Goal: Information Seeking & Learning: Compare options

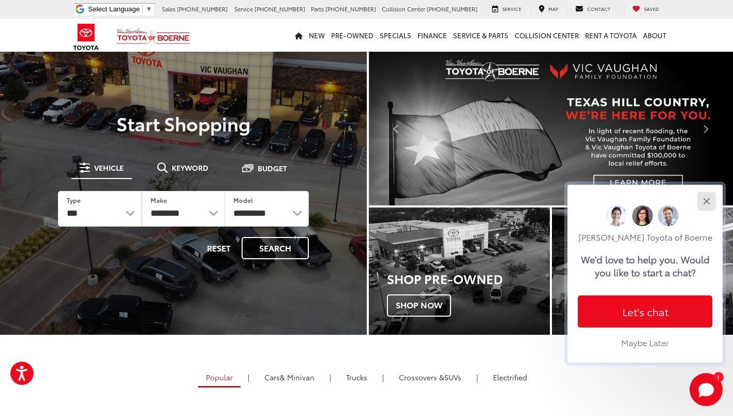
click at [707, 201] on div "Close" at bounding box center [706, 201] width 7 height 7
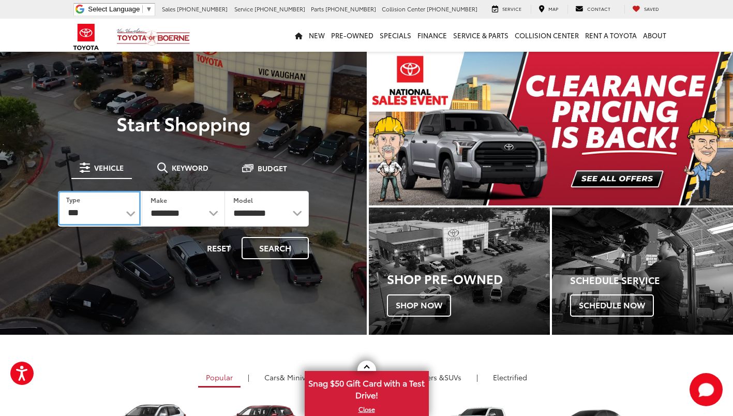
click at [131, 212] on select "*** *** **** *********" at bounding box center [99, 208] width 83 height 35
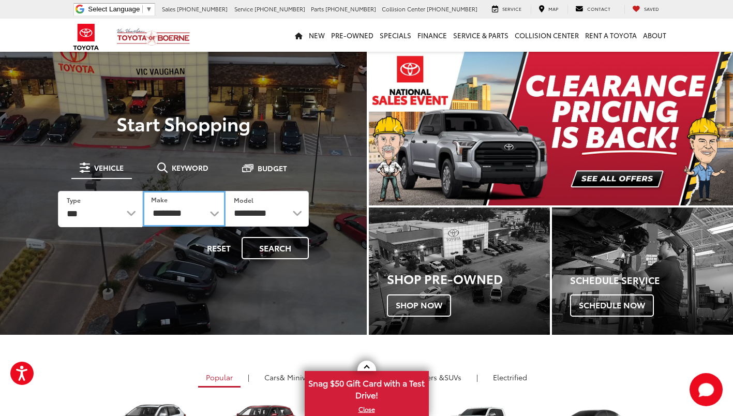
click at [193, 215] on select "**********" at bounding box center [184, 209] width 83 height 36
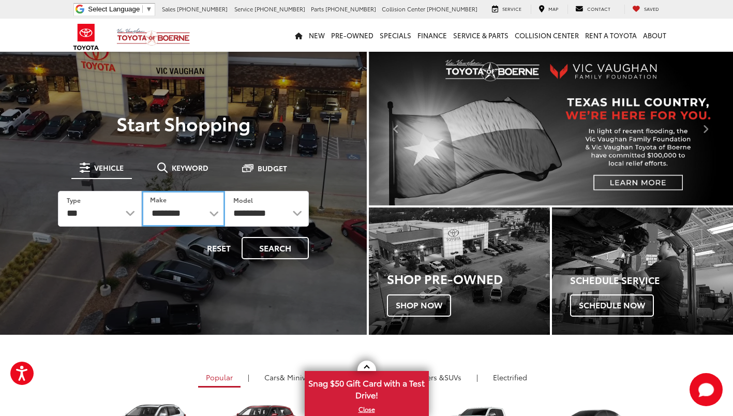
select select "******"
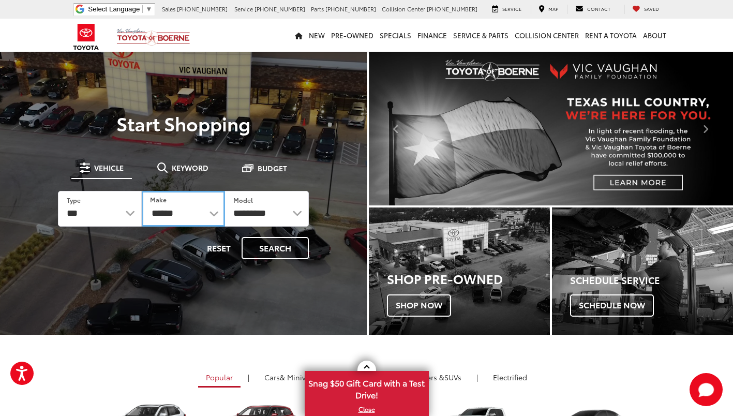
click at [142, 191] on select "**********" at bounding box center [184, 209] width 84 height 36
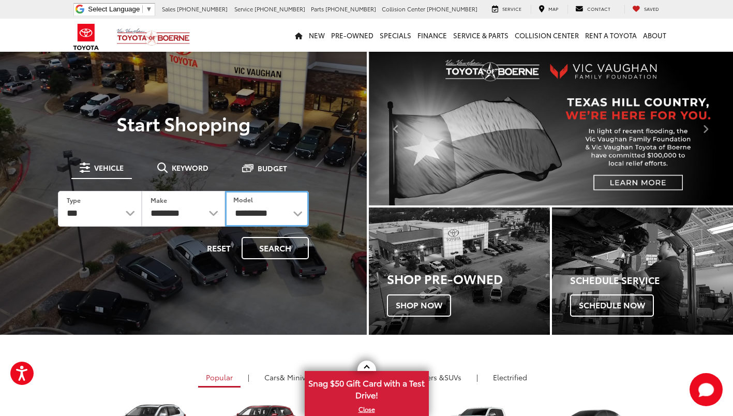
click at [270, 214] on select "**********" at bounding box center [267, 209] width 84 height 36
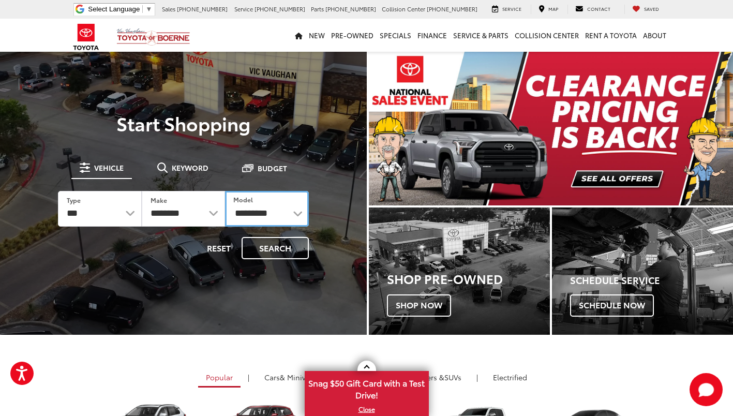
select select "*******"
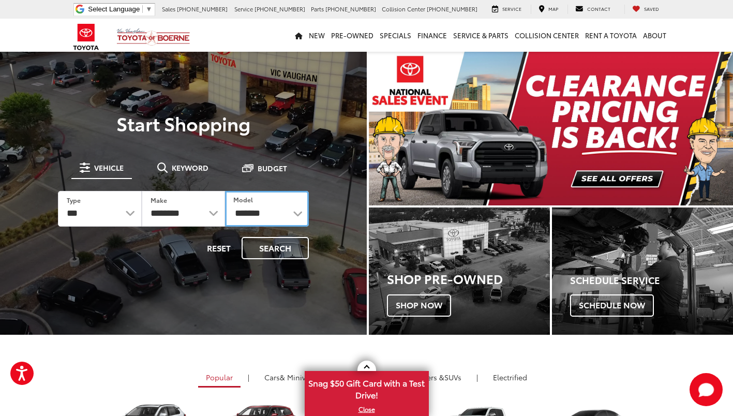
click at [225, 191] on select "**********" at bounding box center [267, 209] width 84 height 36
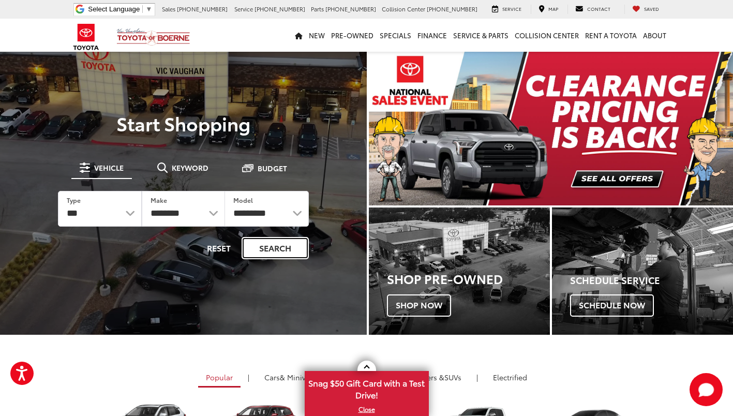
click at [272, 250] on button "Search" at bounding box center [275, 248] width 67 height 22
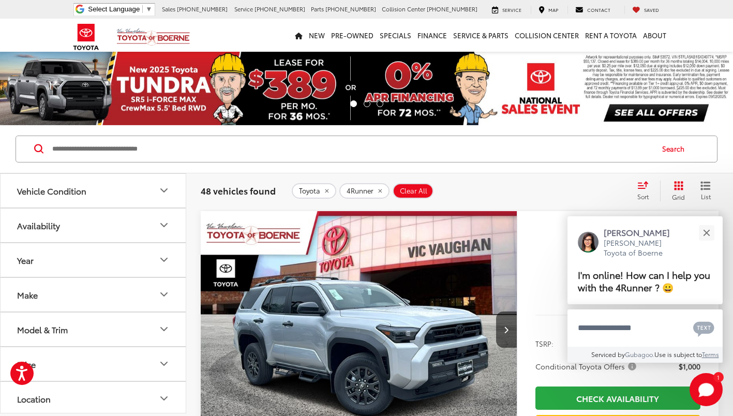
click at [164, 191] on icon "Vehicle Condition" at bounding box center [164, 190] width 6 height 3
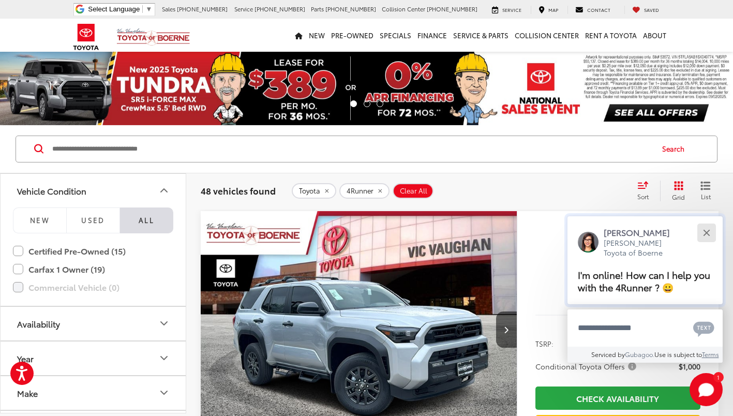
click at [706, 231] on div "Close" at bounding box center [706, 232] width 7 height 7
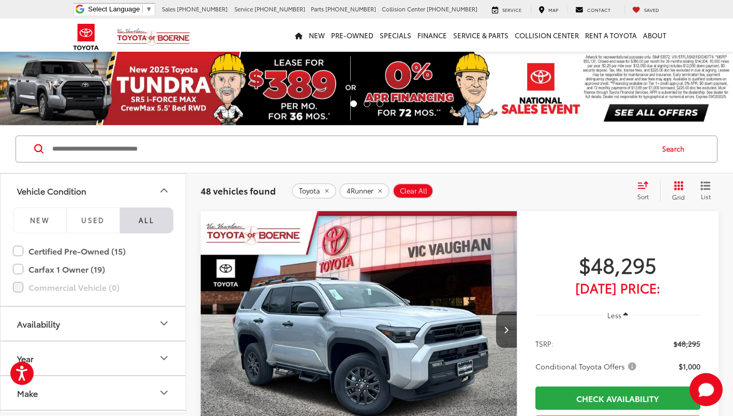
click at [165, 189] on icon "Vehicle Condition" at bounding box center [164, 190] width 6 height 3
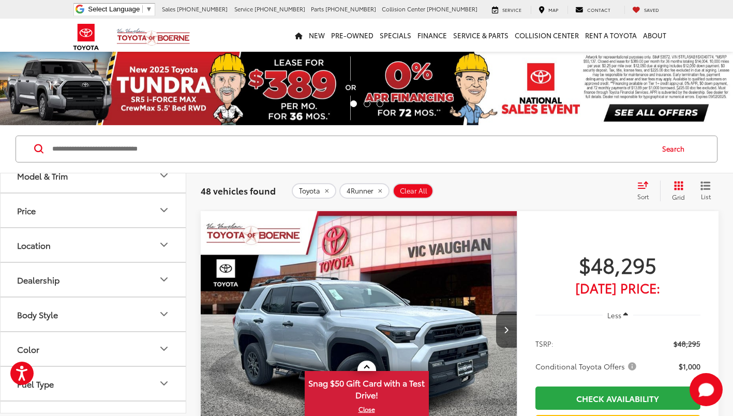
scroll to position [154, 0]
click at [162, 280] on icon "Dealership" at bounding box center [164, 279] width 12 height 12
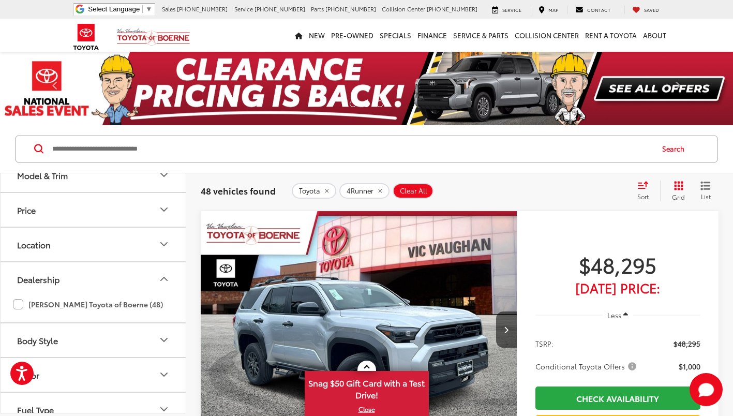
click at [162, 280] on icon "Dealership" at bounding box center [164, 279] width 12 height 12
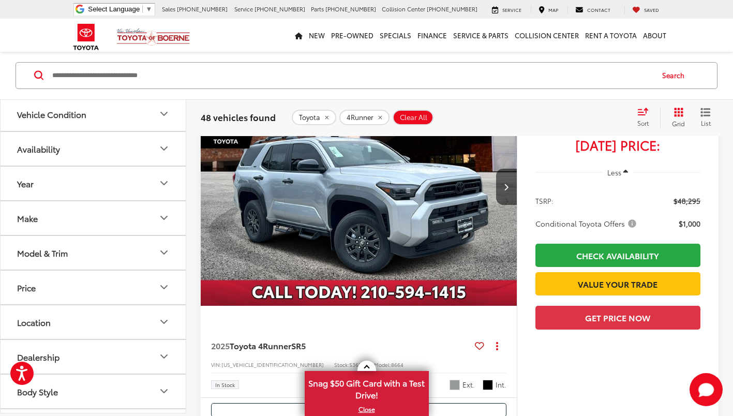
scroll to position [119, 0]
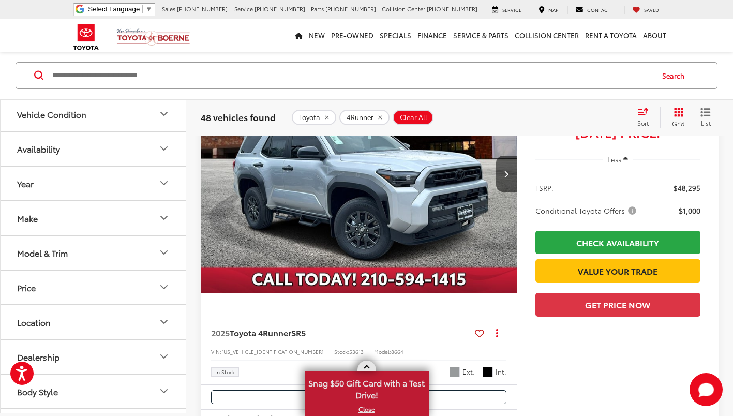
click at [369, 364] on link at bounding box center [367, 366] width 19 height 10
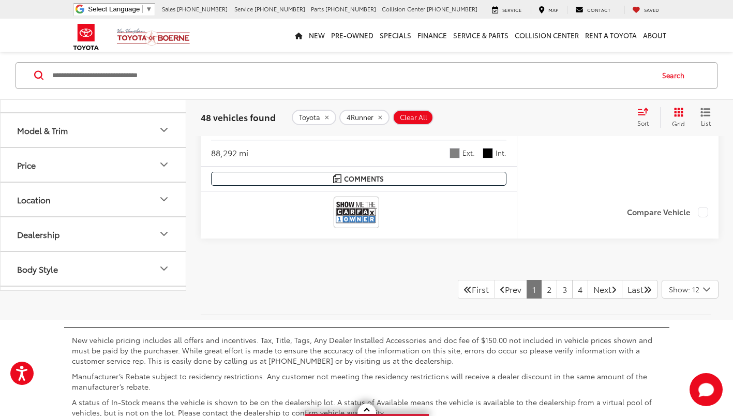
scroll to position [5225, 0]
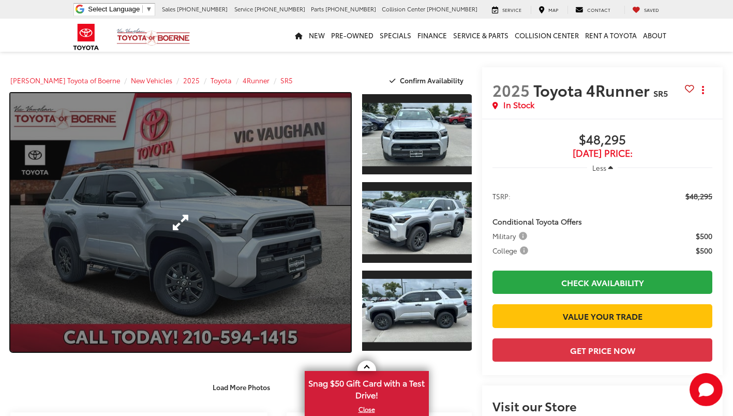
click at [231, 211] on link "Expand Photo 0" at bounding box center [180, 222] width 340 height 259
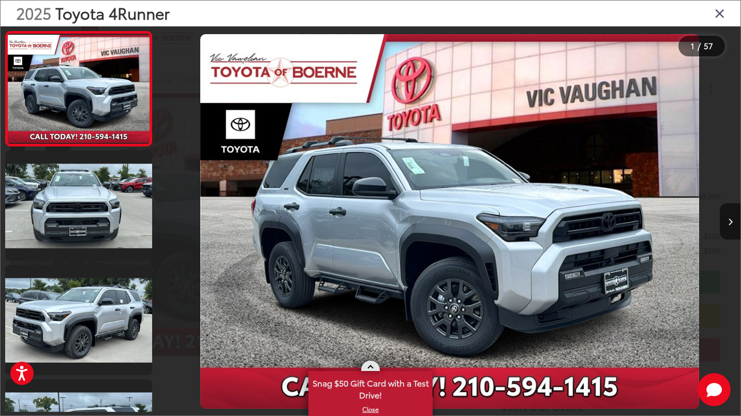
click at [372, 365] on link at bounding box center [370, 366] width 19 height 10
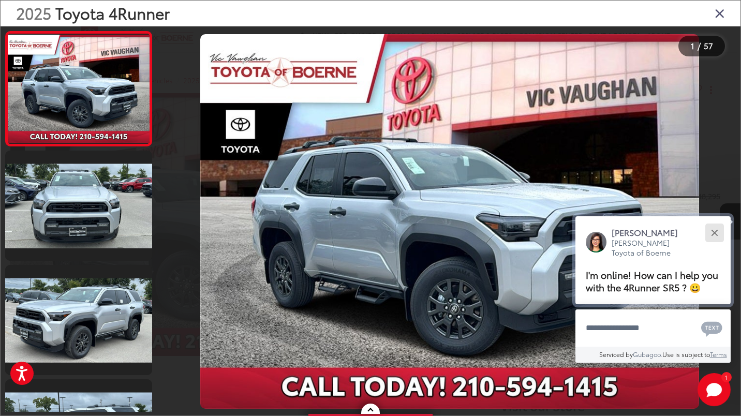
click at [716, 232] on button "Close" at bounding box center [714, 232] width 22 height 22
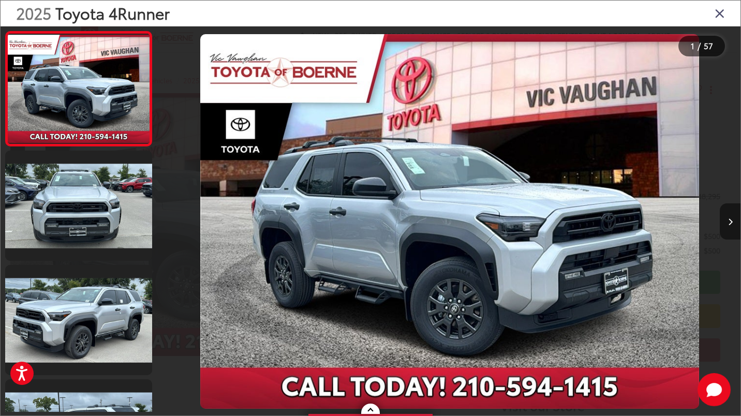
click at [733, 226] on button "Next image" at bounding box center [730, 221] width 21 height 36
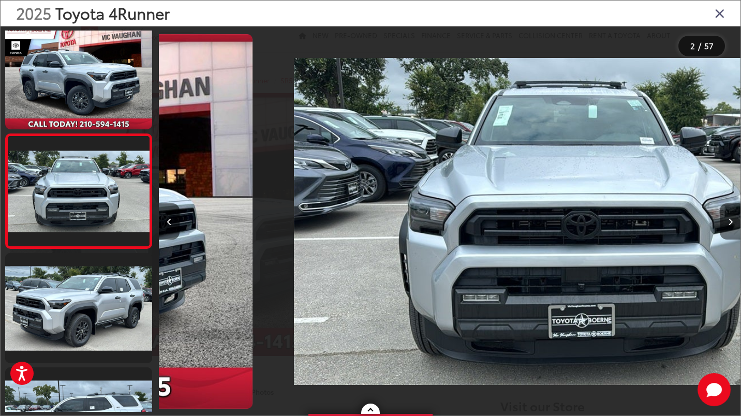
scroll to position [0, 582]
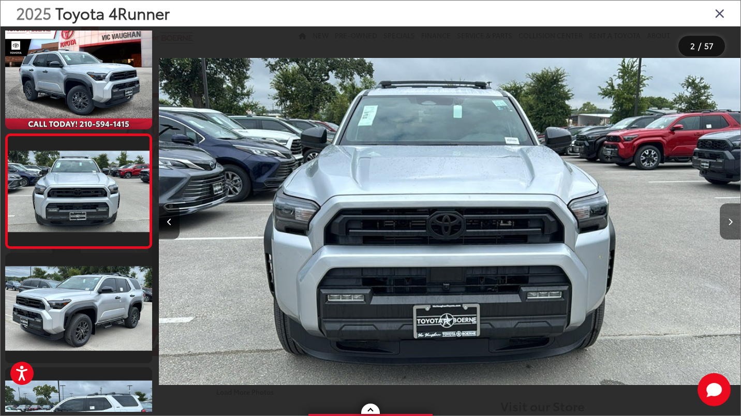
click at [733, 227] on button "Next image" at bounding box center [730, 221] width 21 height 36
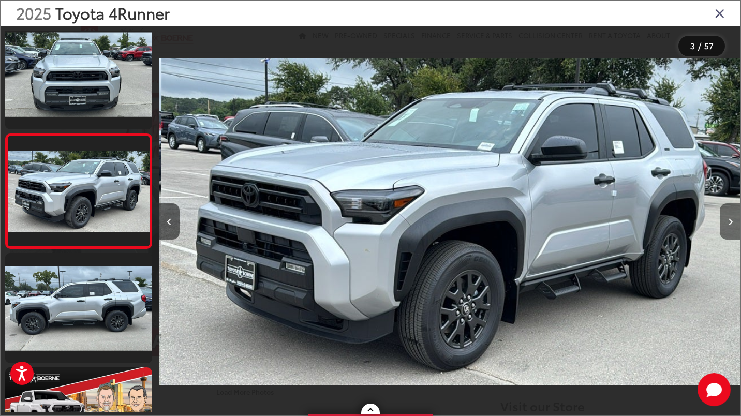
scroll to position [0, 1163]
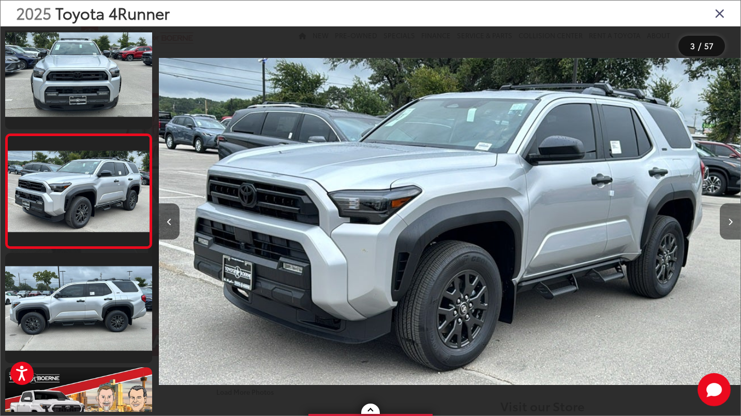
click at [733, 227] on button "Next image" at bounding box center [730, 221] width 21 height 36
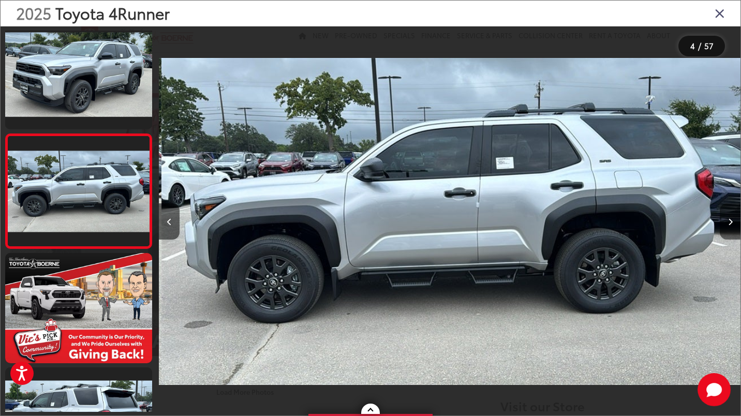
scroll to position [0, 1745]
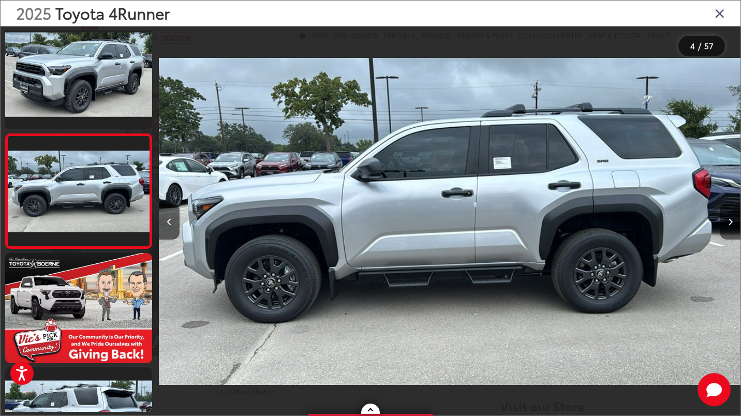
click at [733, 227] on button "Next image" at bounding box center [730, 221] width 21 height 36
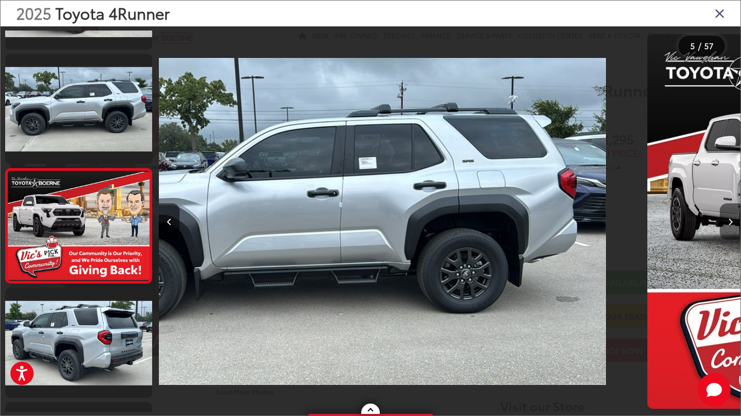
scroll to position [355, 0]
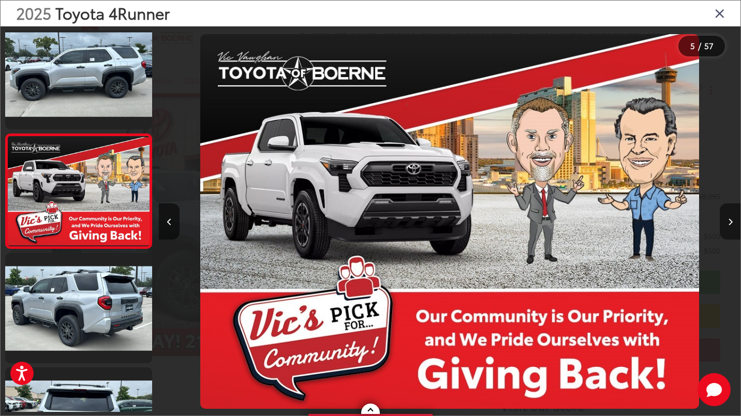
click at [733, 227] on button "Next image" at bounding box center [730, 221] width 21 height 36
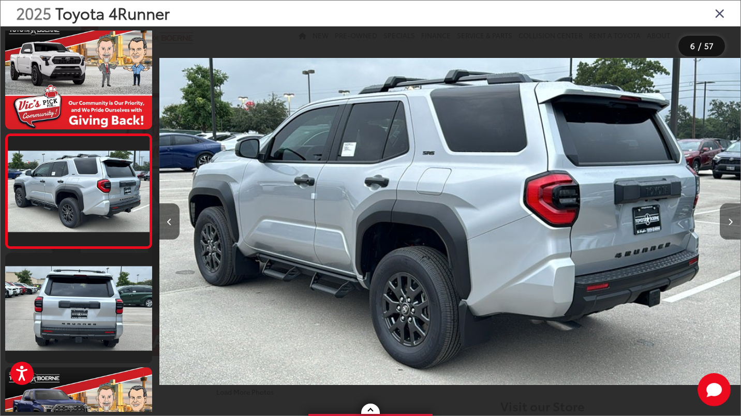
scroll to position [0, 2908]
click at [733, 227] on button "Next image" at bounding box center [730, 221] width 21 height 36
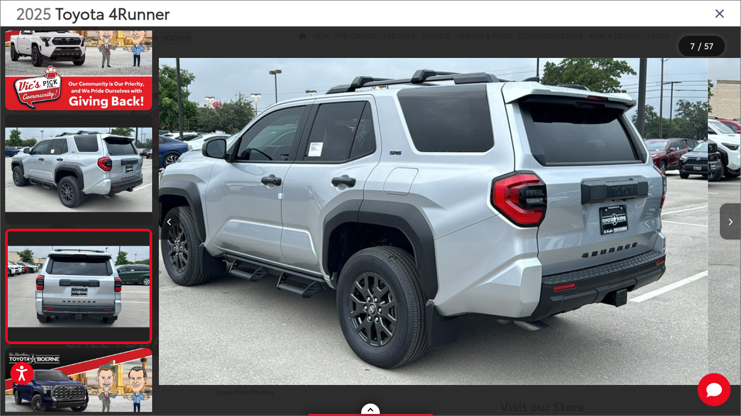
scroll to position [0, 0]
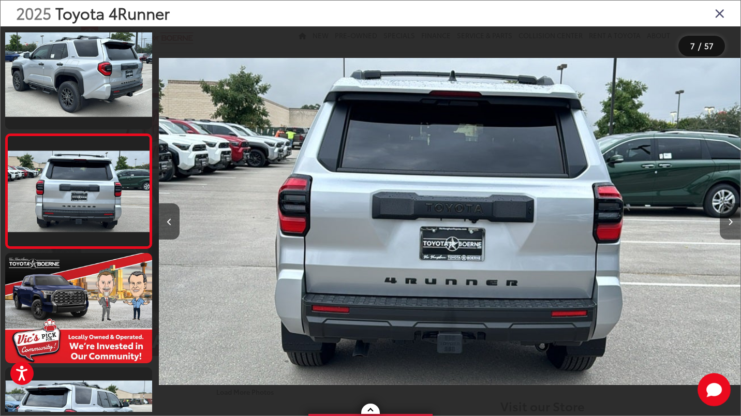
click at [733, 228] on button "Next image" at bounding box center [730, 221] width 21 height 36
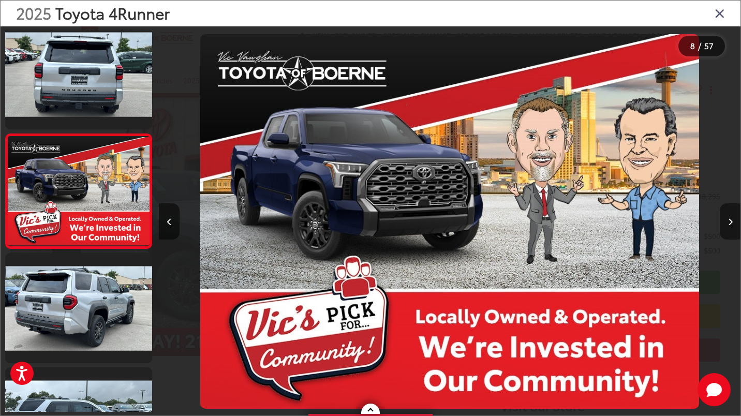
click at [731, 225] on icon "Next image" at bounding box center [730, 221] width 5 height 7
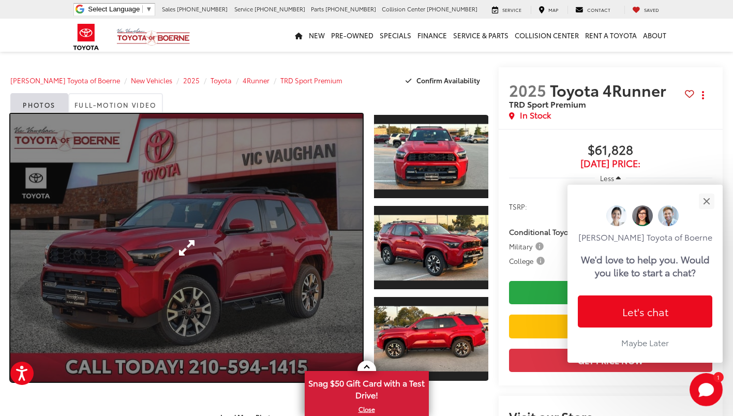
click at [248, 222] on link "Expand Photo 0" at bounding box center [186, 248] width 352 height 268
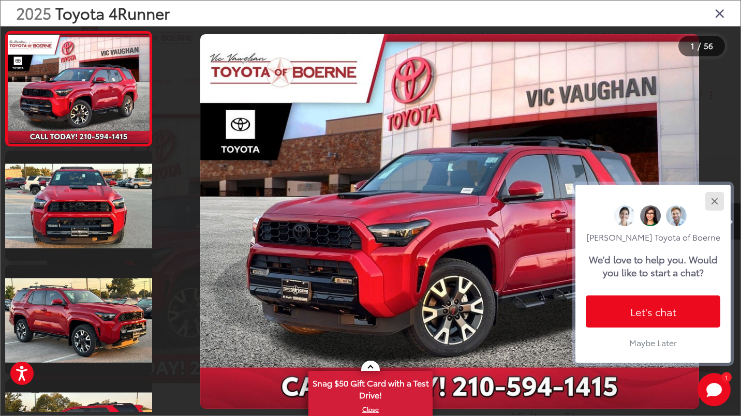
click at [713, 202] on div "Close" at bounding box center [714, 201] width 7 height 7
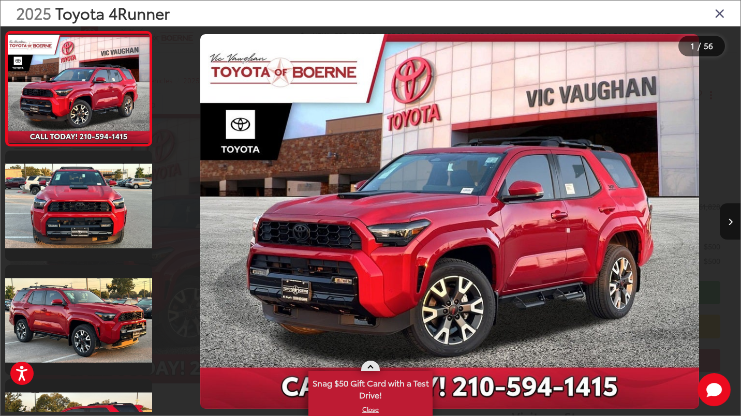
click at [369, 366] on span at bounding box center [370, 368] width 6 height 6
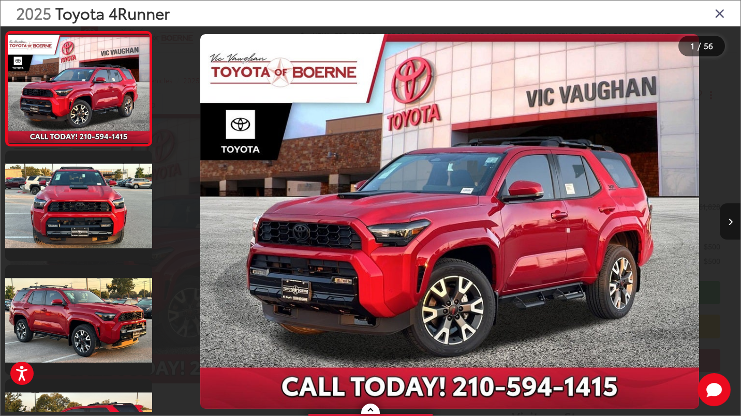
click at [731, 230] on button "Next image" at bounding box center [730, 221] width 21 height 36
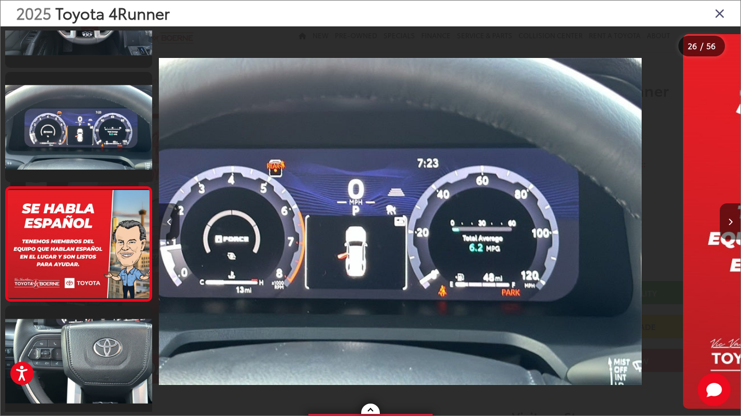
scroll to position [2752, 0]
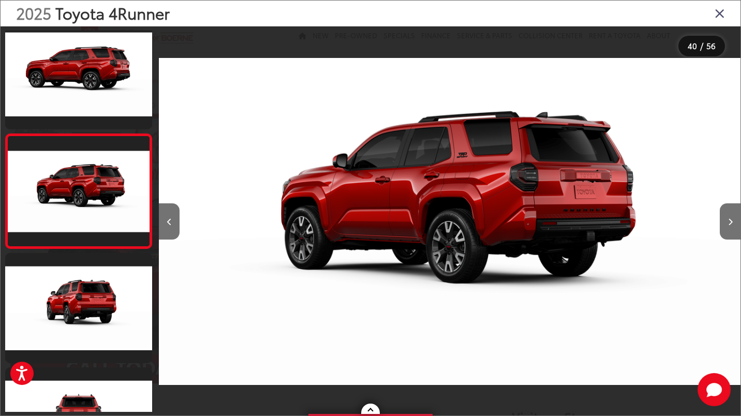
click at [725, 21] on div "2025 Toyota 4Runner" at bounding box center [371, 14] width 740 height 26
click at [720, 14] on icon "Close gallery" at bounding box center [720, 12] width 10 height 13
